Goal: Task Accomplishment & Management: Manage account settings

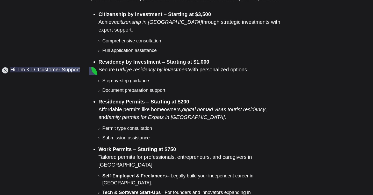
scroll to position [449, 0]
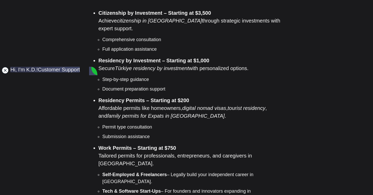
click at [4, 70] on jdiv at bounding box center [5, 70] width 7 height 7
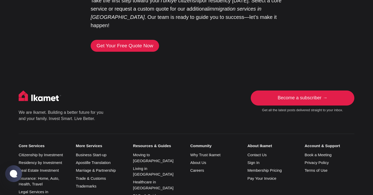
scroll to position [1337, 0]
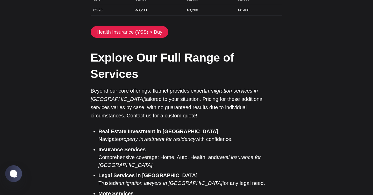
scroll to position [929, 0]
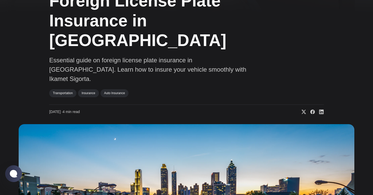
scroll to position [67, 0]
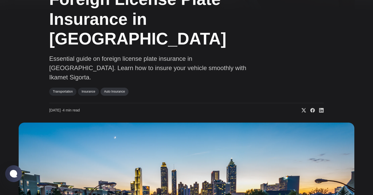
click at [119, 88] on link "Auto Insurance" at bounding box center [114, 92] width 28 height 8
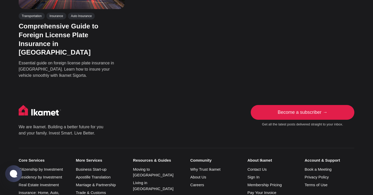
scroll to position [143, 0]
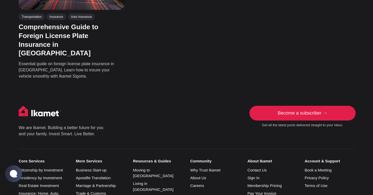
click at [306, 106] on link "Become a subscriber →" at bounding box center [303, 113] width 104 height 15
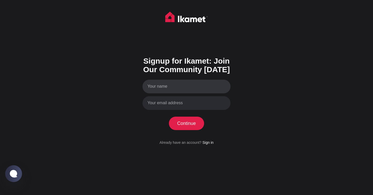
click at [166, 88] on input "Your name" at bounding box center [186, 87] width 88 height 14
click at [207, 144] on link "Sign in" at bounding box center [207, 143] width 11 height 4
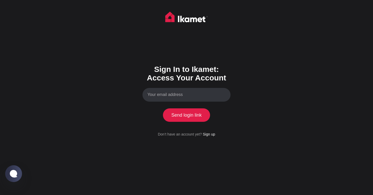
click at [160, 94] on input "Your email address" at bounding box center [186, 95] width 88 height 14
click at [189, 117] on button "Send login link" at bounding box center [186, 115] width 47 height 13
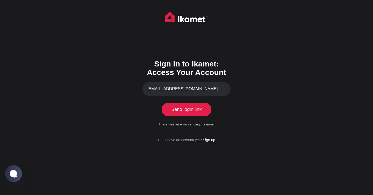
click at [184, 110] on button "Send login link" at bounding box center [186, 109] width 47 height 13
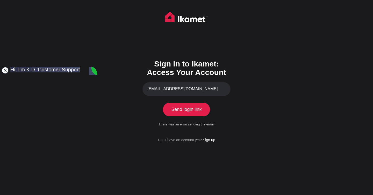
click at [4, 70] on jdiv at bounding box center [5, 70] width 7 height 7
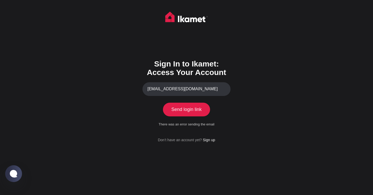
drag, startPoint x: 197, startPoint y: 90, endPoint x: 136, endPoint y: 89, distance: 60.9
click at [136, 89] on div "Sign In to Ikamet: Access Your Account activlady@gmail.com Send login link Proc…" at bounding box center [186, 97] width 373 height 195
type input "activlady@yahoo.com"
click at [186, 111] on button "Send login link" at bounding box center [186, 109] width 47 height 13
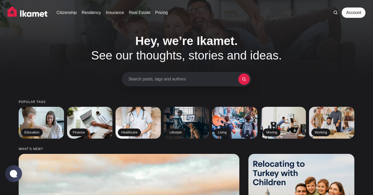
click at [150, 80] on span "Search posts, tags and authors" at bounding box center [183, 79] width 110 height 5
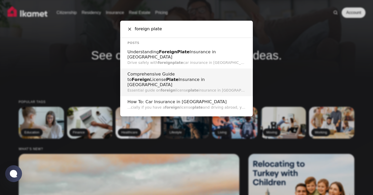
type input "foreign plate"
click at [170, 74] on h2 "Comprehensive Guide to Foreign License Plate Insurance in Turkey" at bounding box center [186, 80] width 118 height 16
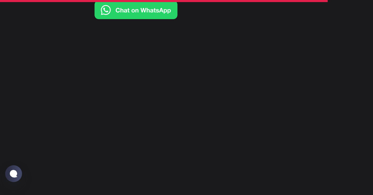
scroll to position [1830, 0]
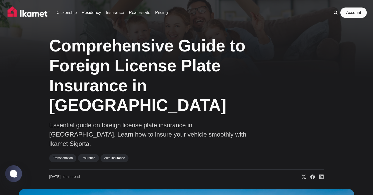
click at [354, 11] on link "Account" at bounding box center [354, 13] width 24 height 10
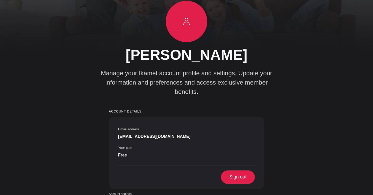
scroll to position [25, 0]
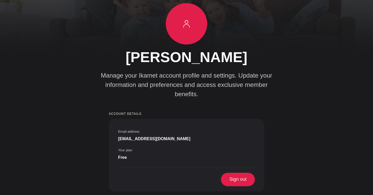
click at [120, 194] on link "Account settings" at bounding box center [120, 196] width 23 height 5
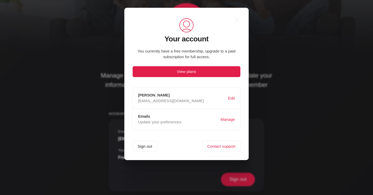
scroll to position [0, 0]
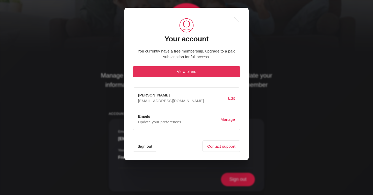
click at [187, 71] on button "View plans" at bounding box center [187, 71] width 108 height 11
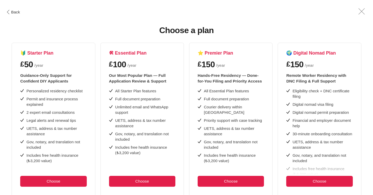
click at [8, 12] on icon ".cls-1{fill:none;stroke:currentColor;stroke-linecap:round;stroke-linejoin:round…" at bounding box center [8, 12] width 4 height 4
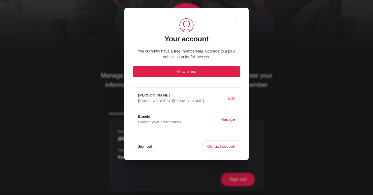
click at [231, 98] on button "Edit" at bounding box center [231, 99] width 9 height 10
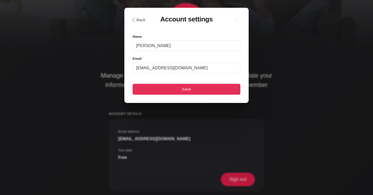
click at [188, 90] on button "Save" at bounding box center [187, 89] width 108 height 11
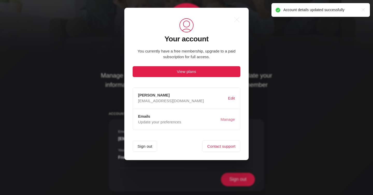
click at [227, 118] on button "Manage" at bounding box center [228, 120] width 16 height 10
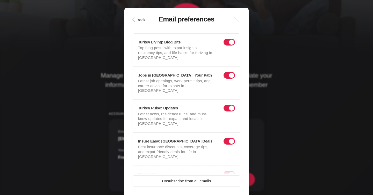
click at [226, 74] on span at bounding box center [229, 75] width 11 height 7
click at [225, 77] on input "checkbox" at bounding box center [225, 77] width 0 height 0
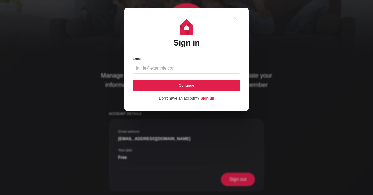
click at [147, 67] on input "Email" at bounding box center [187, 68] width 108 height 11
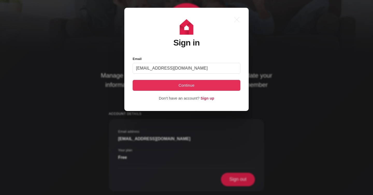
type input "activlady@yahoo.com"
click at [187, 84] on button "Continue" at bounding box center [187, 85] width 108 height 11
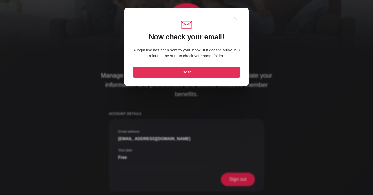
click at [184, 72] on button "Close" at bounding box center [187, 72] width 108 height 11
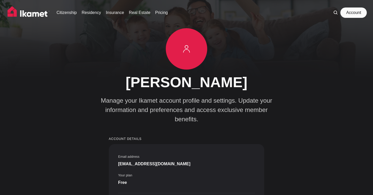
click at [356, 12] on link "Account" at bounding box center [354, 13] width 24 height 10
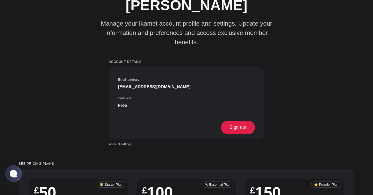
scroll to position [79, 0]
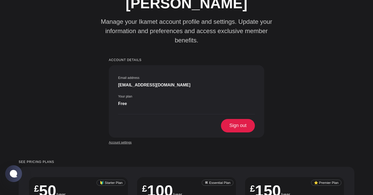
click at [114, 140] on link "Account settings" at bounding box center [120, 142] width 23 height 5
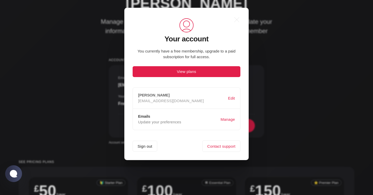
scroll to position [0, 0]
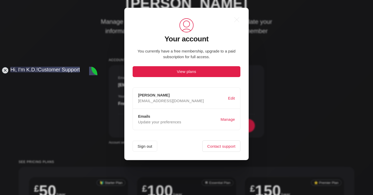
click at [223, 147] on link "Contact support" at bounding box center [221, 146] width 38 height 11
click at [3, 70] on jdiv at bounding box center [5, 70] width 7 height 7
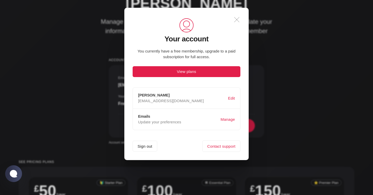
click at [237, 18] on icon ".a{fill:none;stroke:currentColor;stroke-linecap:round;stroke-linejoin:round;str…" at bounding box center [236, 19] width 11 height 11
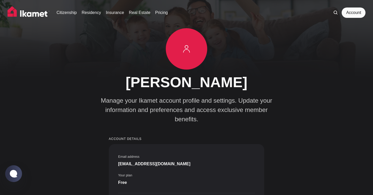
click at [33, 14] on img at bounding box center [29, 12] width 42 height 13
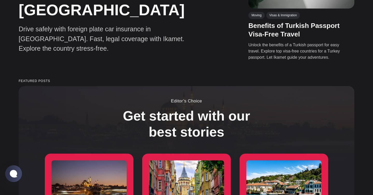
scroll to position [375, 0]
